Goal: Check status: Check status

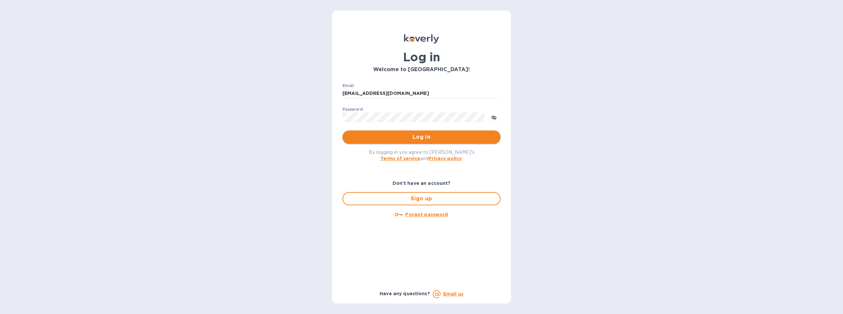
click at [424, 137] on span "Log in" at bounding box center [422, 137] width 148 height 8
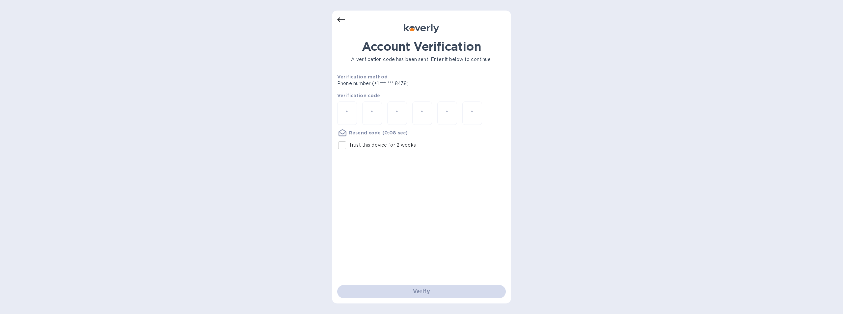
click at [347, 110] on input "number" at bounding box center [347, 113] width 9 height 12
type input "3"
type input "2"
type input "7"
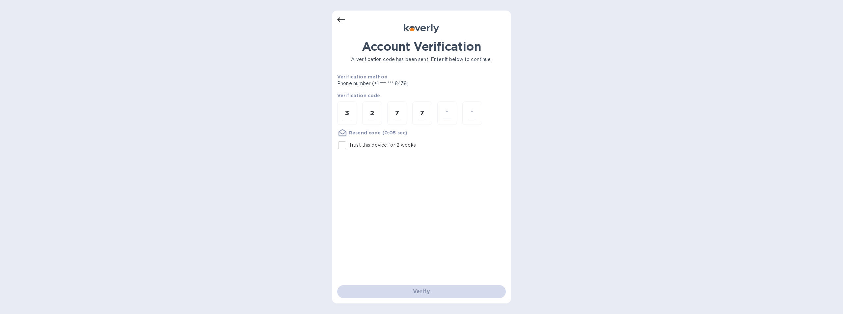
type input "7"
type input "9"
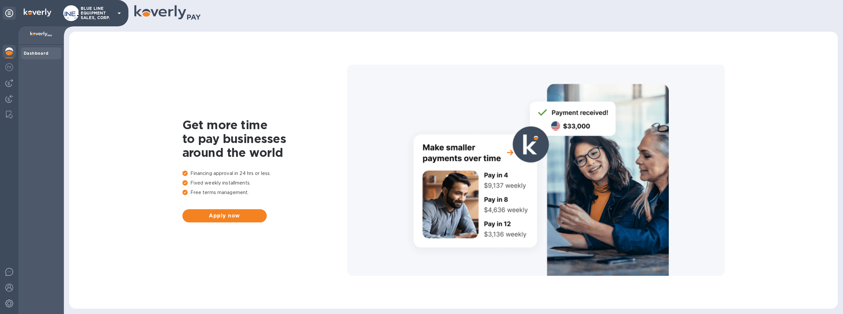
click at [94, 10] on p "BLUE LINE EQUIPMENT SALES, CORP." at bounding box center [97, 13] width 33 height 14
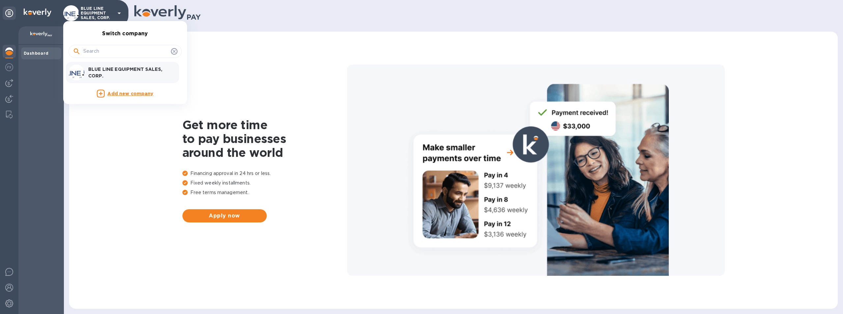
click at [9, 97] on div at bounding box center [421, 157] width 843 height 314
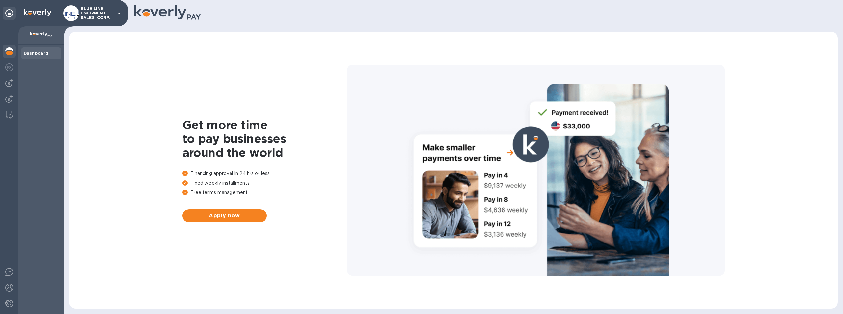
click at [97, 5] on div "BLUE LINE EQUIPMENT SALES, CORP." at bounding box center [93, 13] width 60 height 16
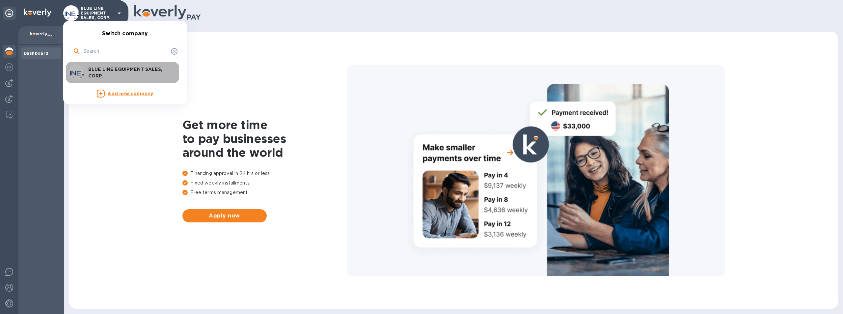
click at [128, 73] on p "BLUE LINE EQUIPMENT SALES, CORP." at bounding box center [129, 72] width 83 height 13
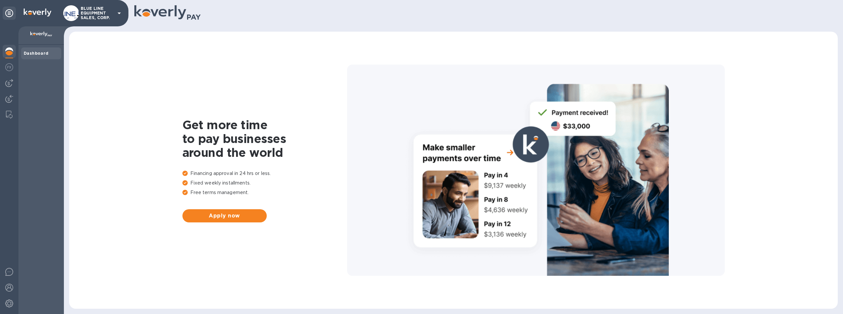
click at [30, 51] on b "Dashboard" at bounding box center [36, 53] width 25 height 5
click at [8, 99] on img at bounding box center [9, 99] width 8 height 8
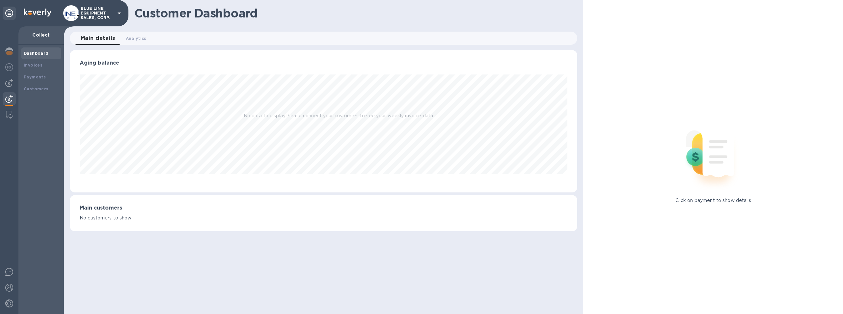
scroll to position [142, 508]
click at [136, 37] on span "Analytics 0" at bounding box center [136, 38] width 21 height 7
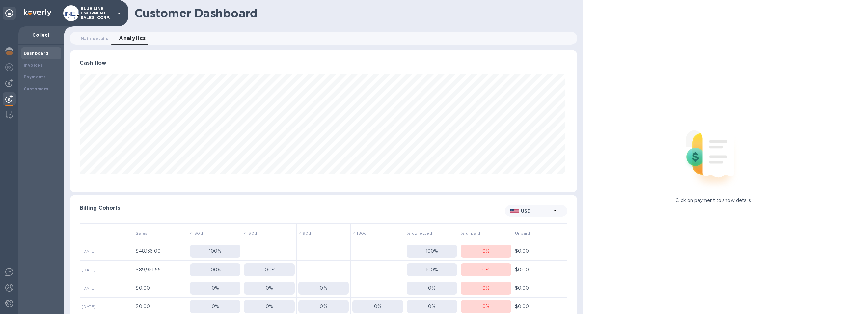
scroll to position [142, 505]
click at [29, 88] on b "Customers" at bounding box center [36, 88] width 25 height 5
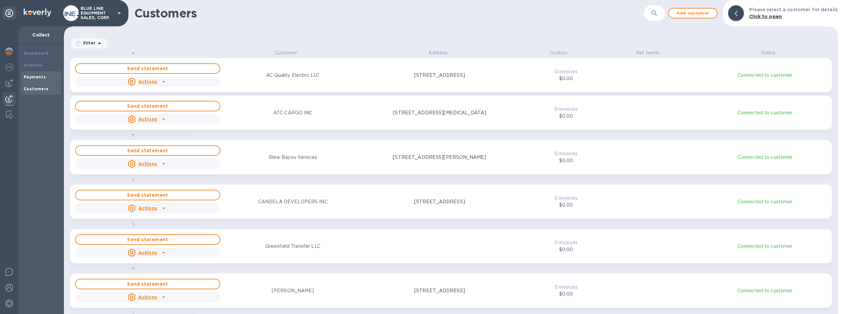
scroll to position [259, 771]
click at [33, 74] on b "Payments" at bounding box center [35, 76] width 22 height 5
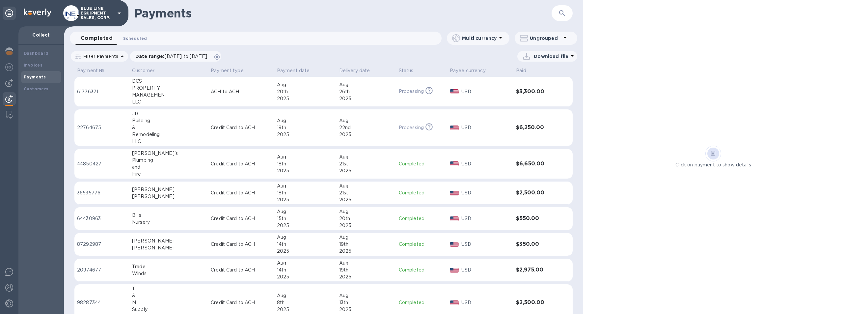
click at [139, 37] on span "Scheduled 0" at bounding box center [135, 38] width 24 height 7
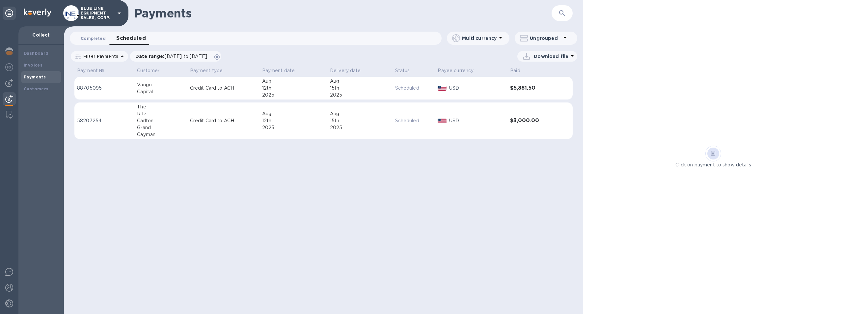
click at [90, 38] on span "Completed 0" at bounding box center [93, 38] width 25 height 7
